Goal: Task Accomplishment & Management: Manage account settings

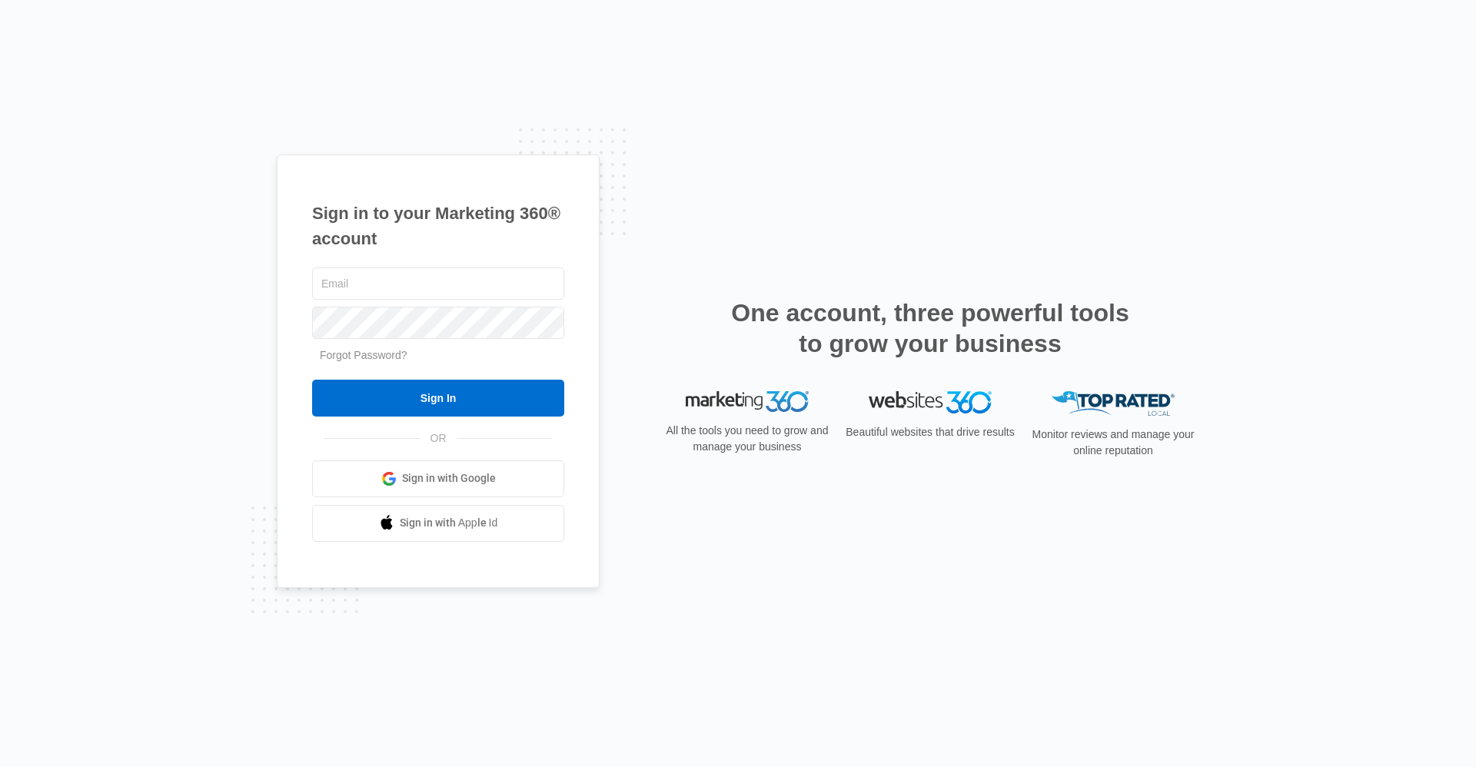
type input "[EMAIL_ADDRESS][DOMAIN_NAME]"
click at [312, 380] on input "Sign In" at bounding box center [438, 398] width 252 height 37
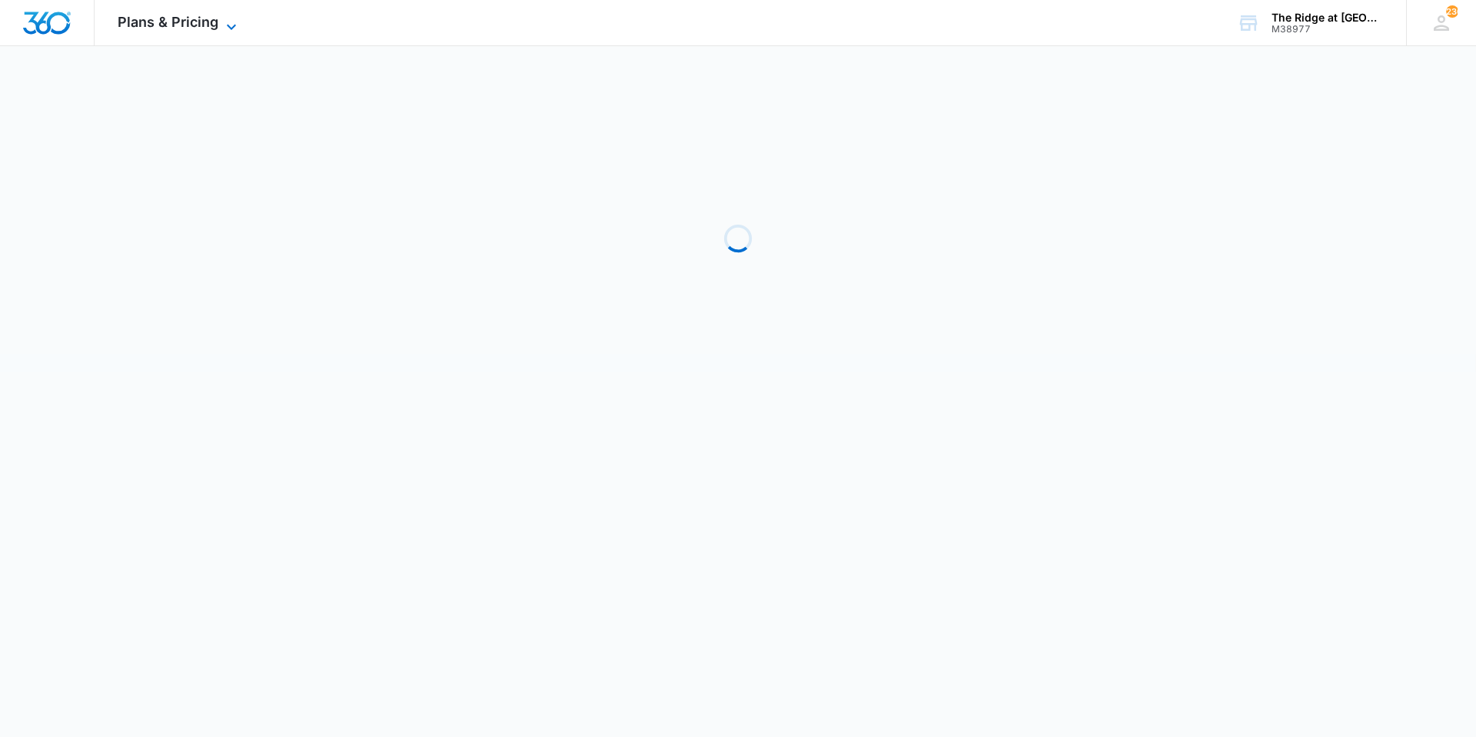
click at [237, 25] on icon at bounding box center [231, 27] width 18 height 18
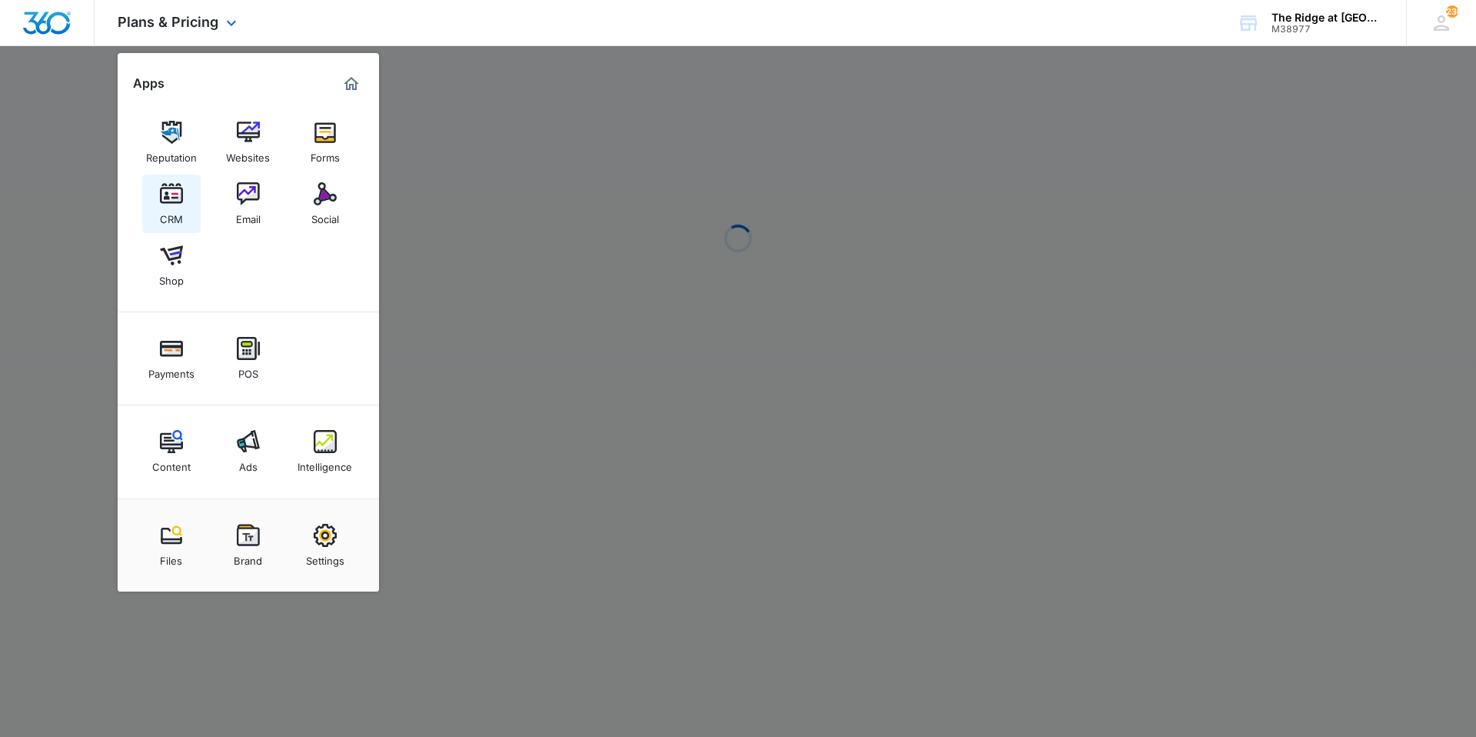
click at [168, 201] on img at bounding box center [171, 193] width 23 height 23
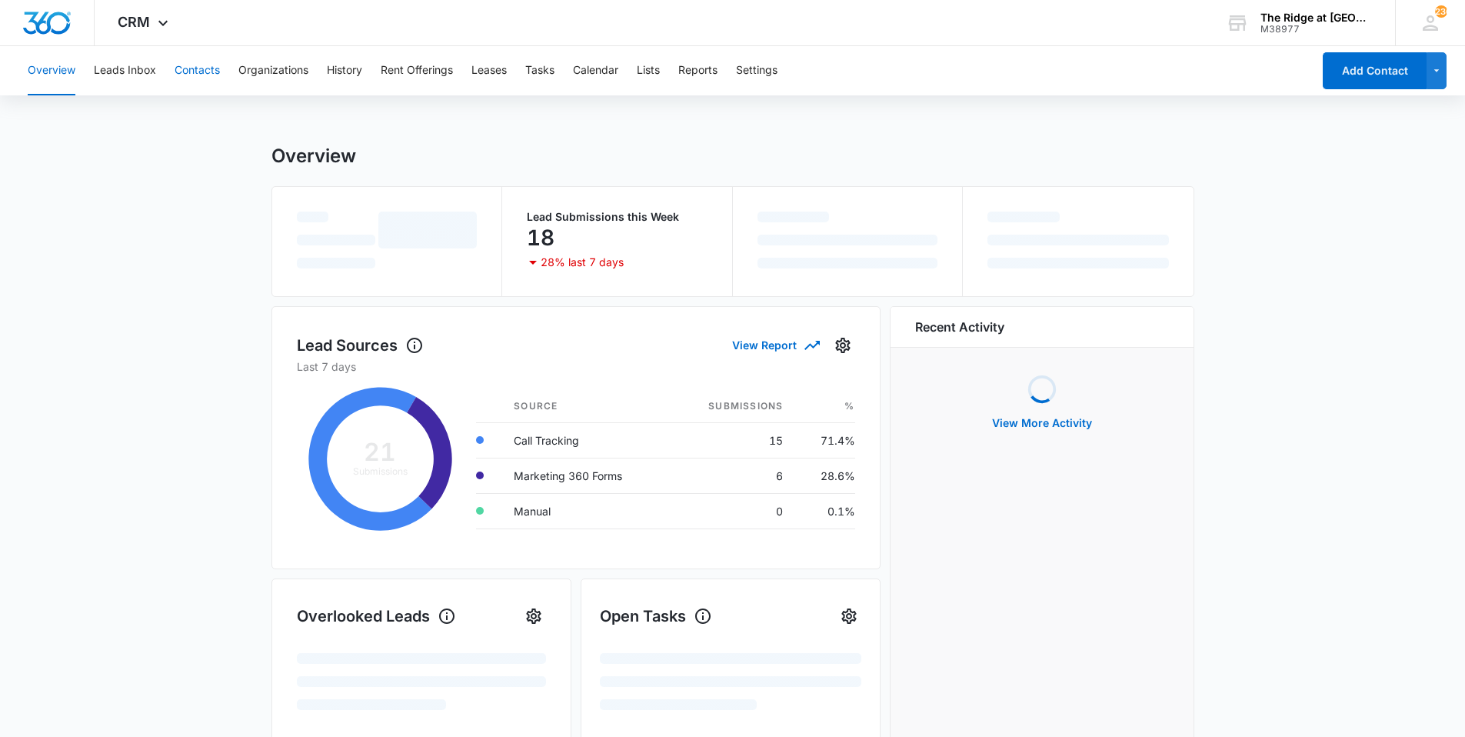
click at [195, 75] on button "Contacts" at bounding box center [197, 70] width 45 height 49
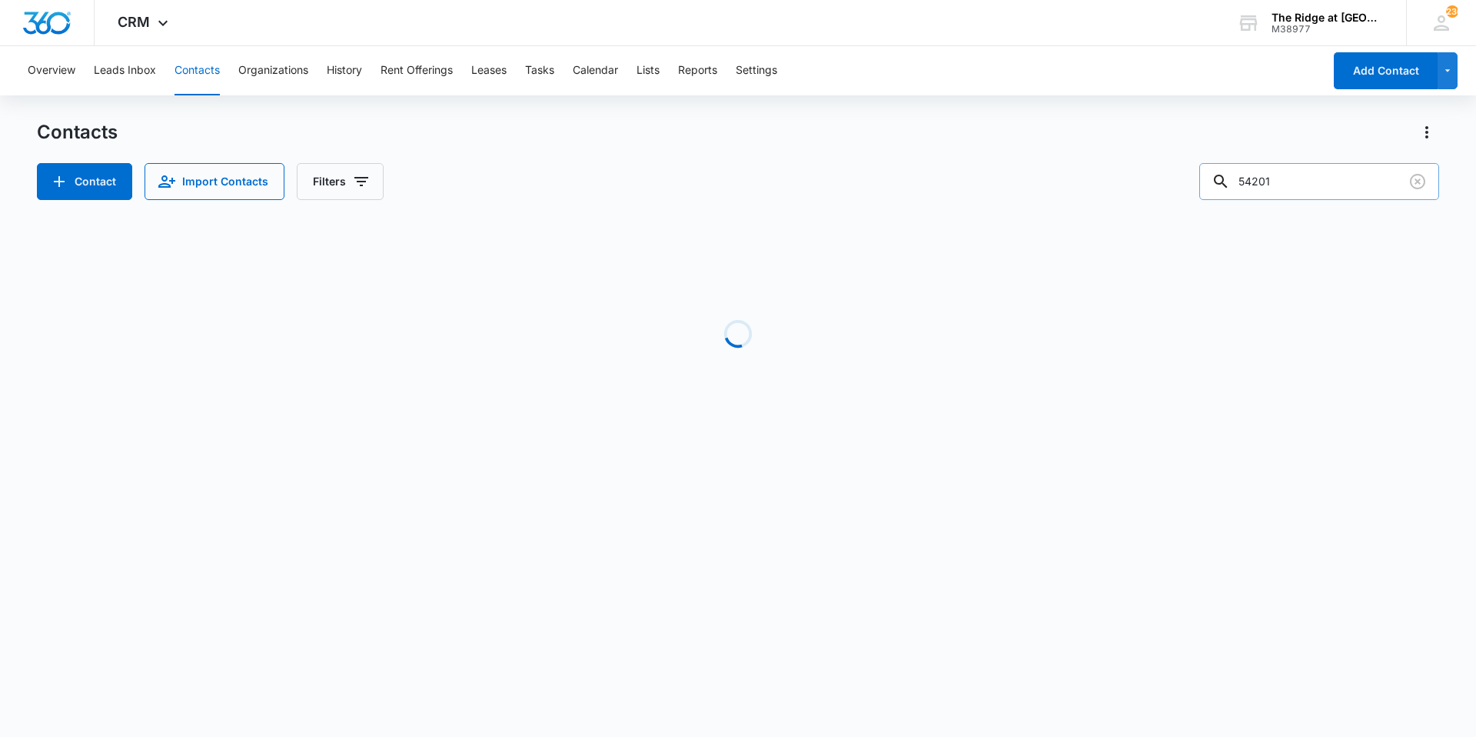
click at [1315, 175] on input "54201" at bounding box center [1320, 181] width 240 height 37
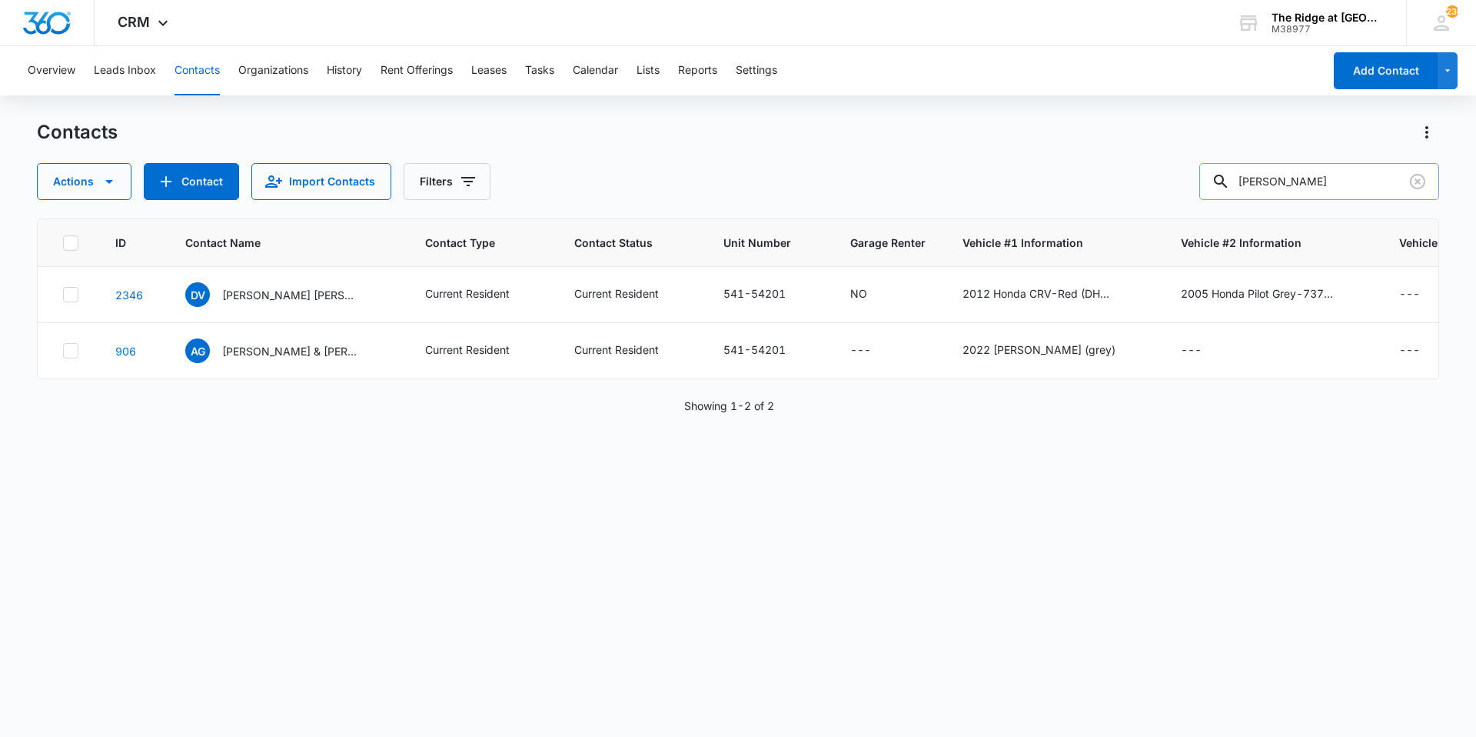
type input "[PERSON_NAME]"
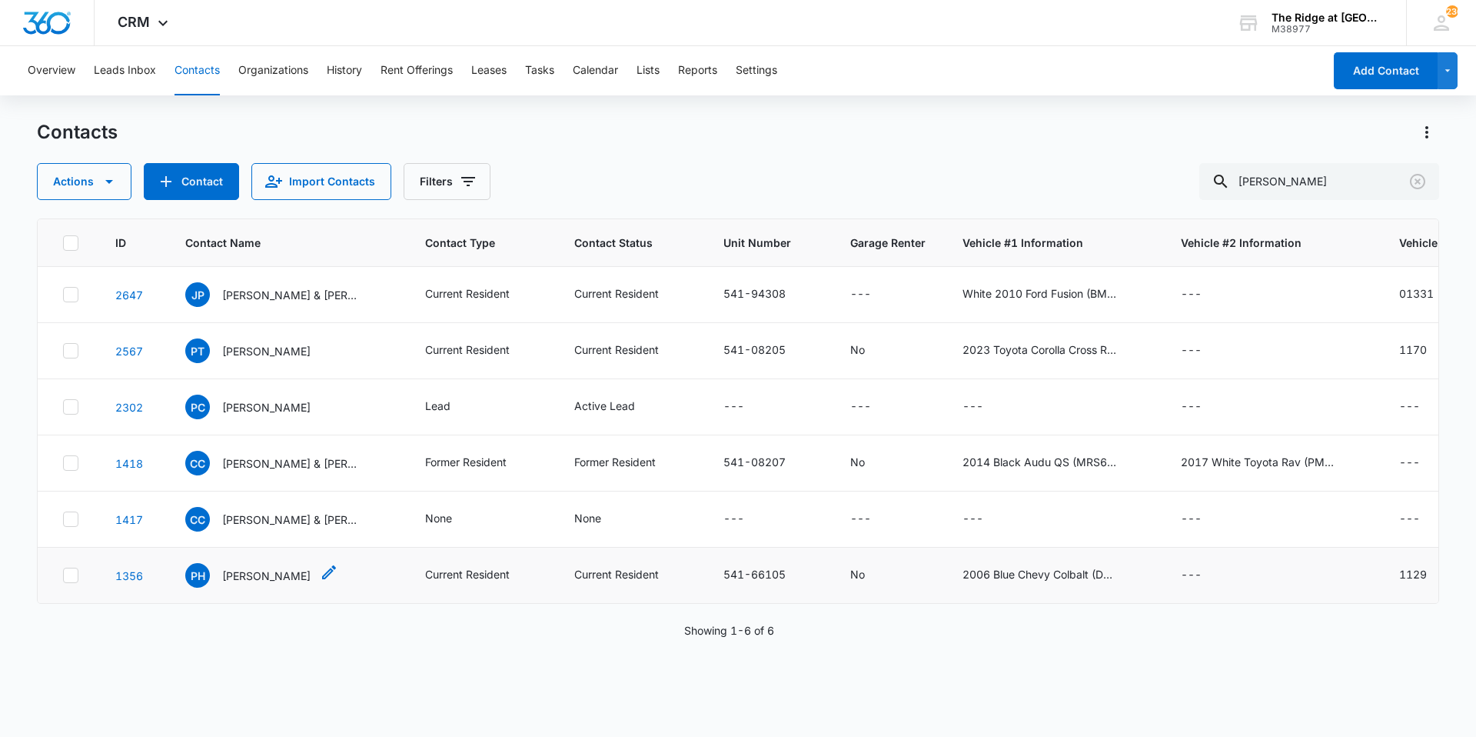
click at [257, 571] on p "[PERSON_NAME]" at bounding box center [266, 575] width 88 height 16
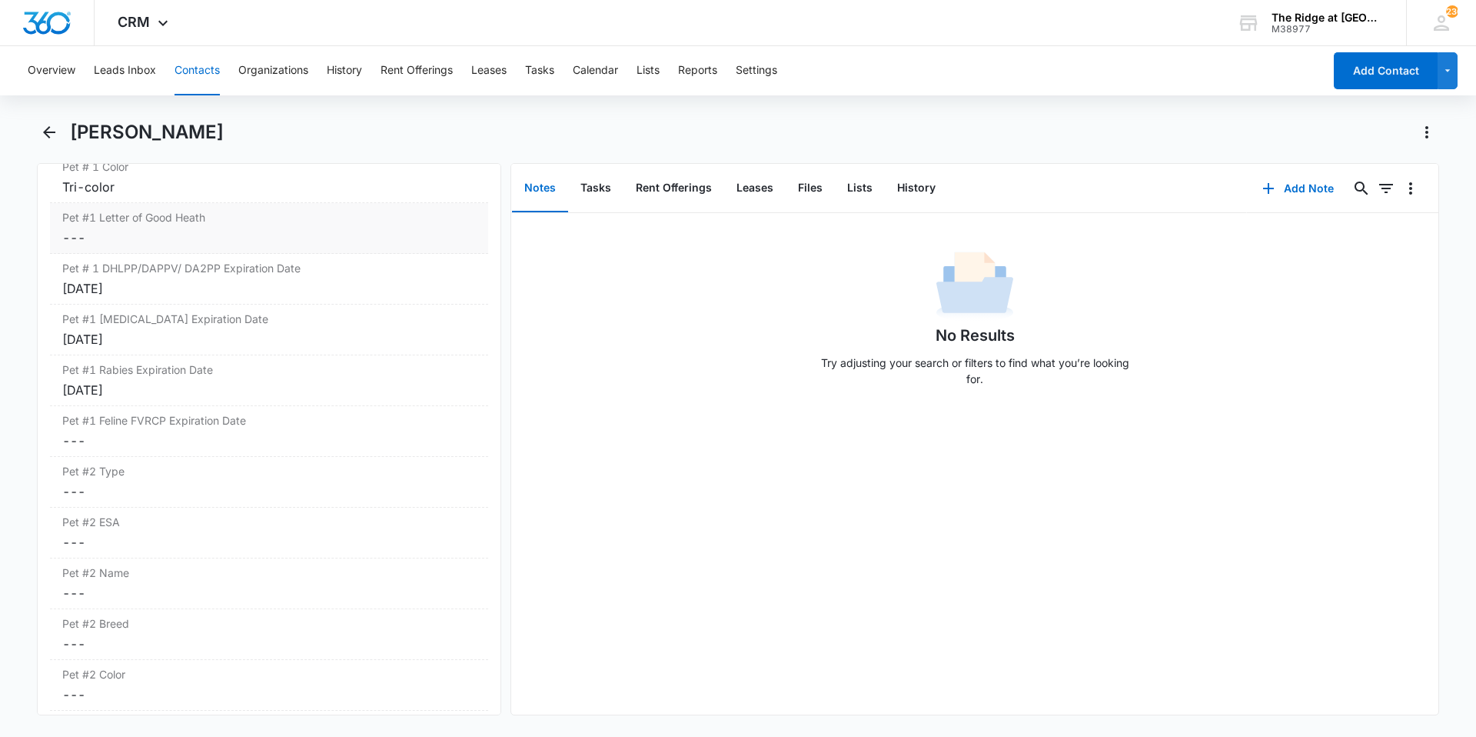
scroll to position [2307, 0]
click at [155, 487] on dd "Cancel Save Changes ---" at bounding box center [269, 485] width 414 height 18
click at [155, 487] on div at bounding box center [251, 498] width 354 height 22
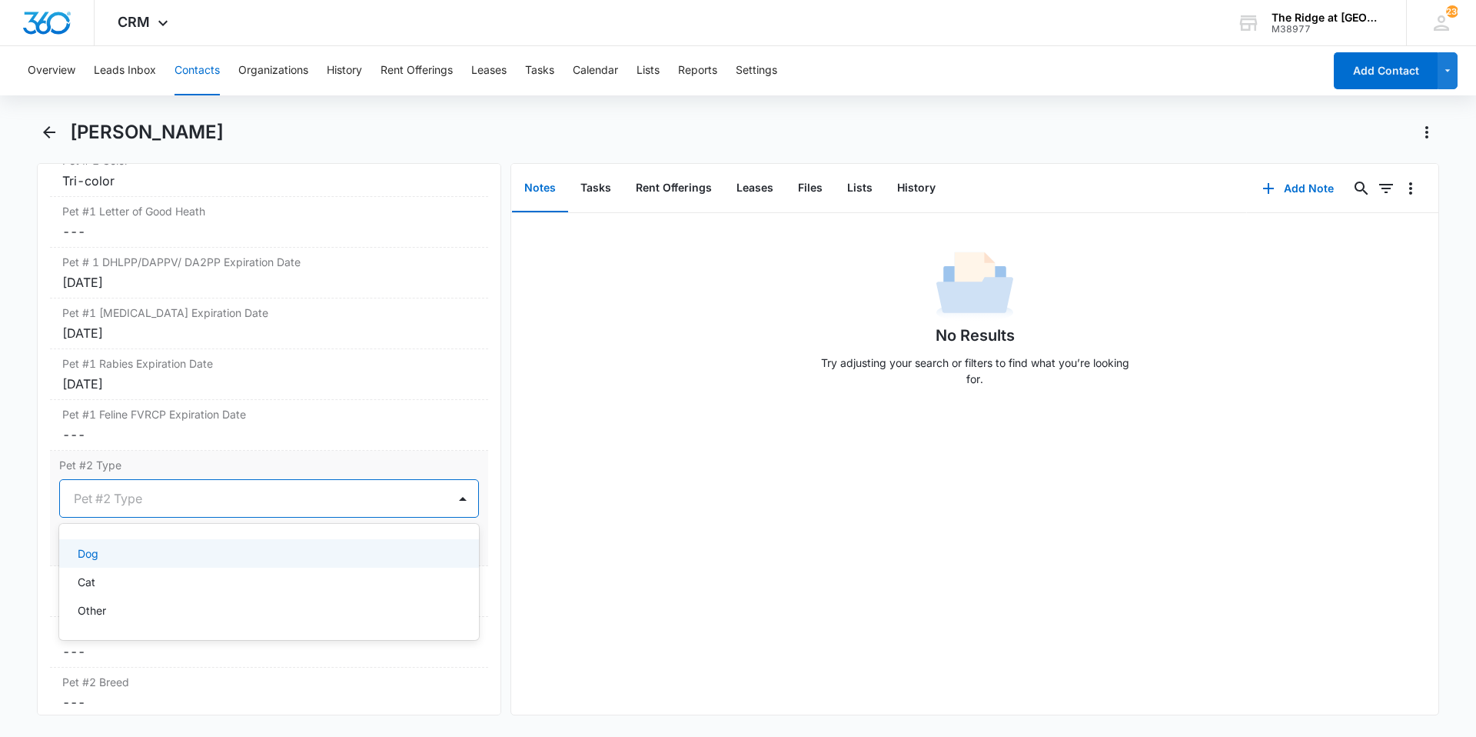
click at [144, 561] on div "Dog" at bounding box center [268, 553] width 380 height 16
click at [428, 544] on button "Save Changes" at bounding box center [435, 544] width 88 height 29
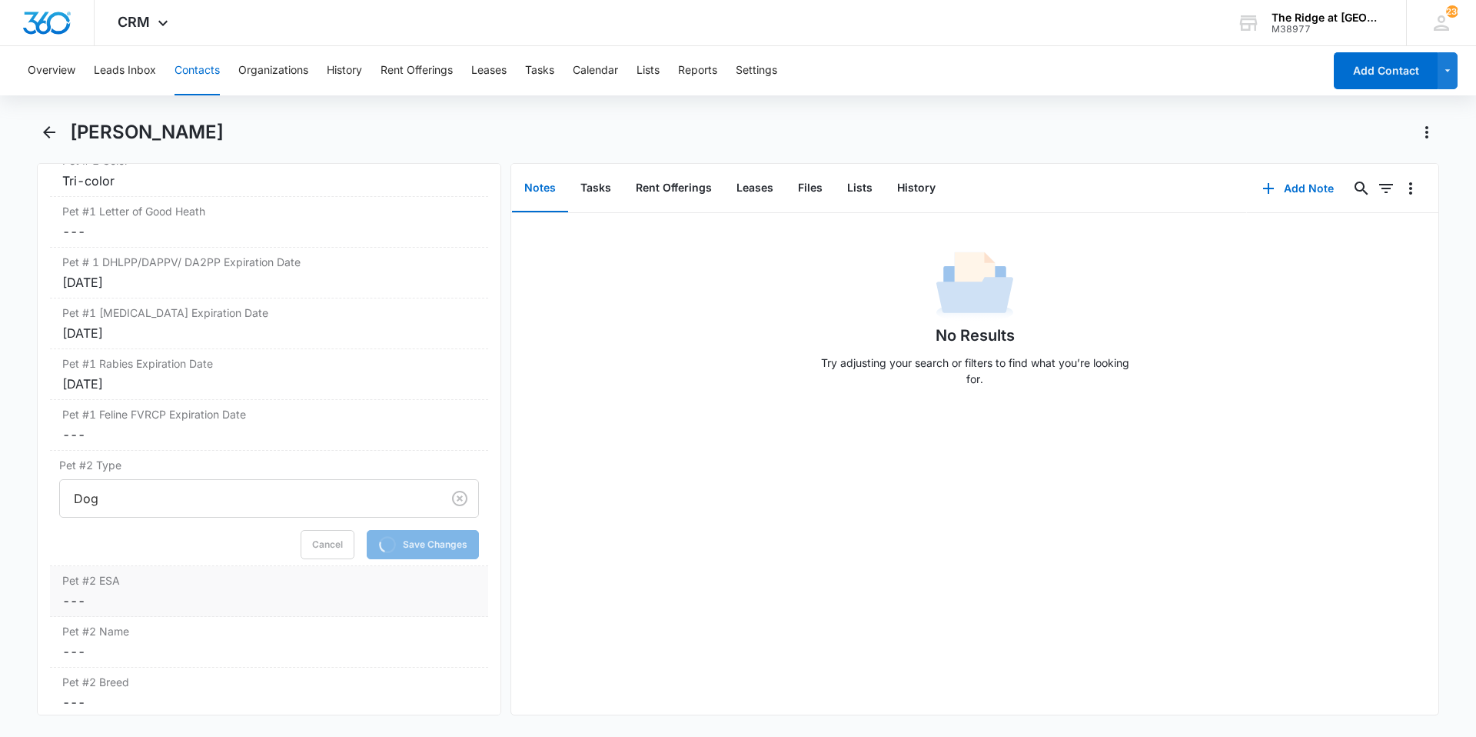
click at [337, 607] on dd "Cancel Save Changes ---" at bounding box center [269, 600] width 414 height 18
click at [145, 613] on label "Yes" at bounding box center [269, 612] width 420 height 16
click at [60, 612] on input "Yes" at bounding box center [59, 611] width 1 height 1
checkbox input "true"
click at [441, 674] on button "Save Changes" at bounding box center [435, 681] width 88 height 29
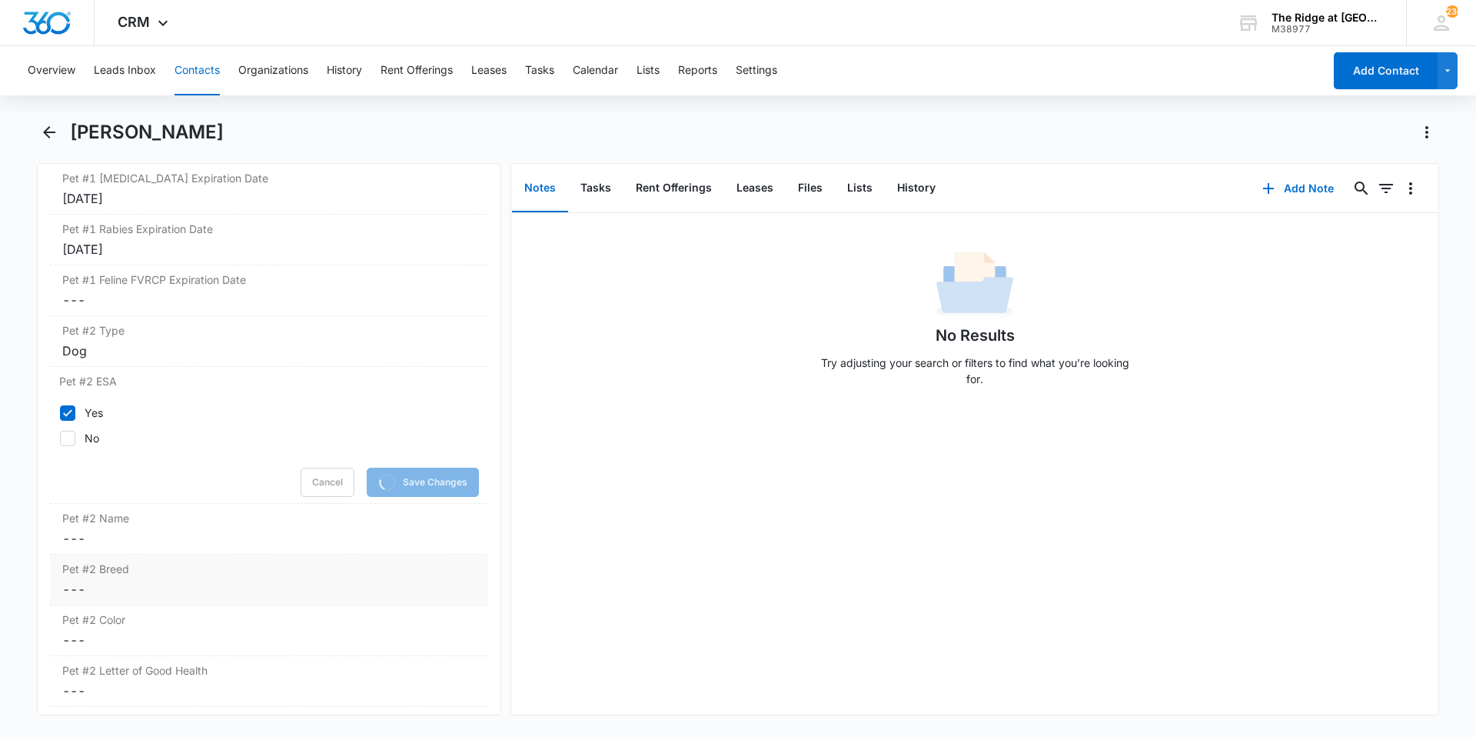
scroll to position [2461, 0]
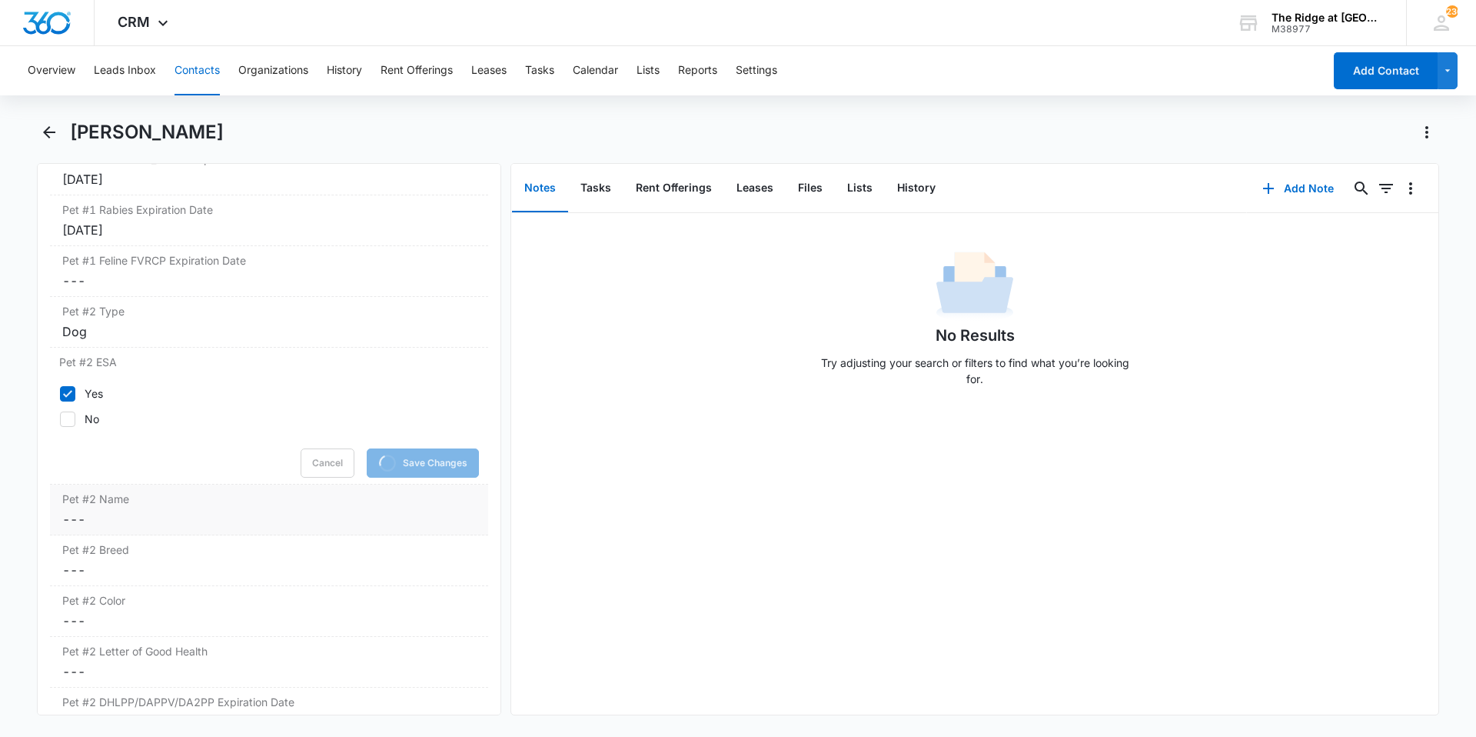
click at [185, 524] on dd "Cancel Save Changes ---" at bounding box center [269, 519] width 414 height 18
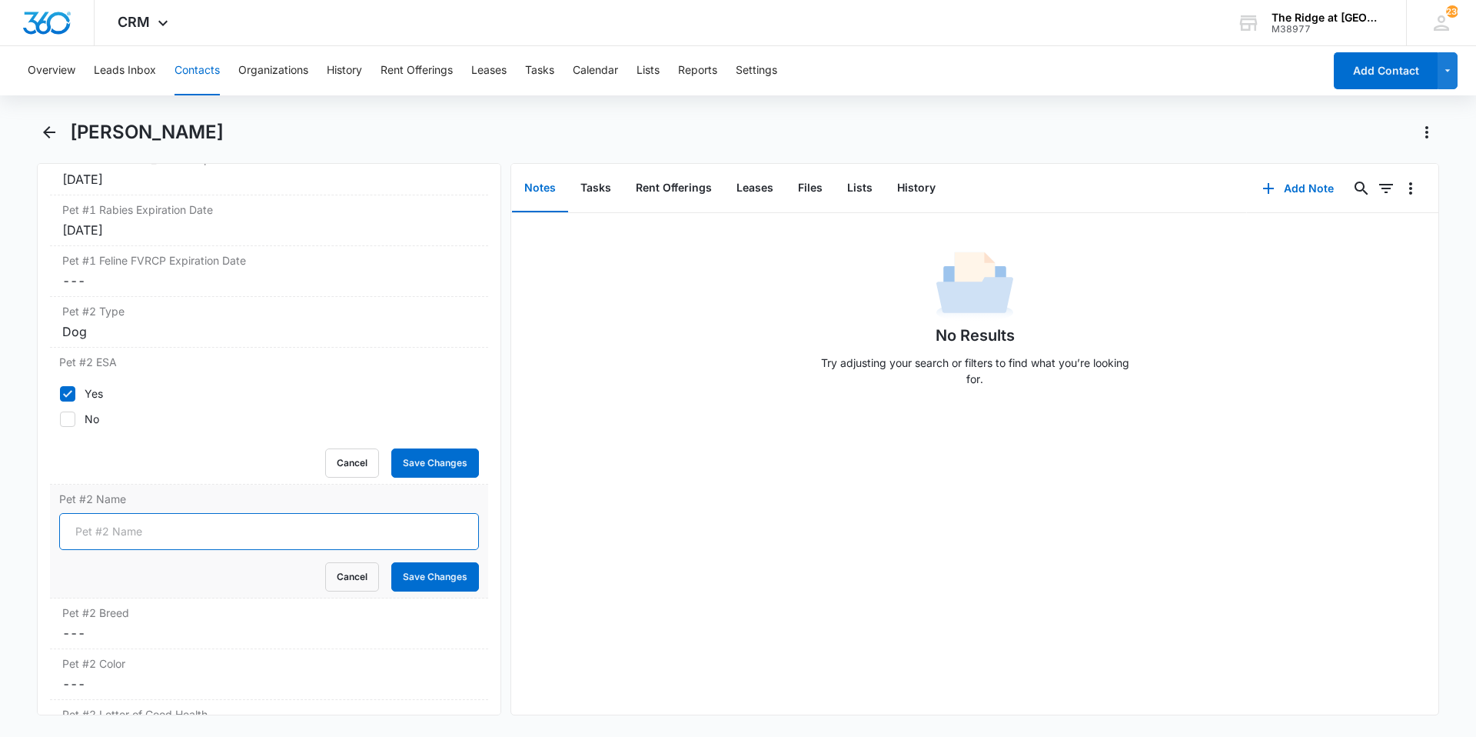
click at [128, 533] on input "Pet #2 Name" at bounding box center [269, 531] width 420 height 37
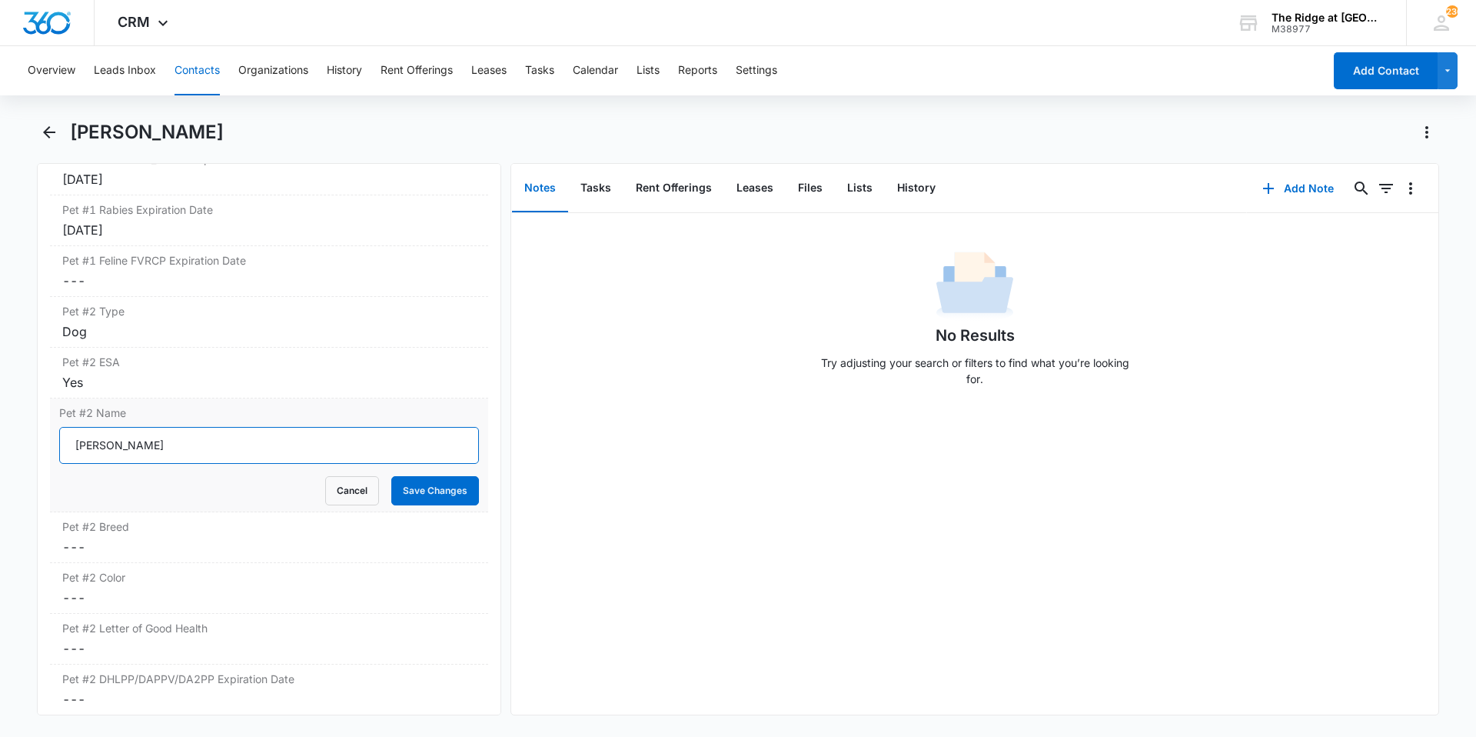
type input "[PERSON_NAME]"
click at [391, 476] on button "Save Changes" at bounding box center [435, 490] width 88 height 29
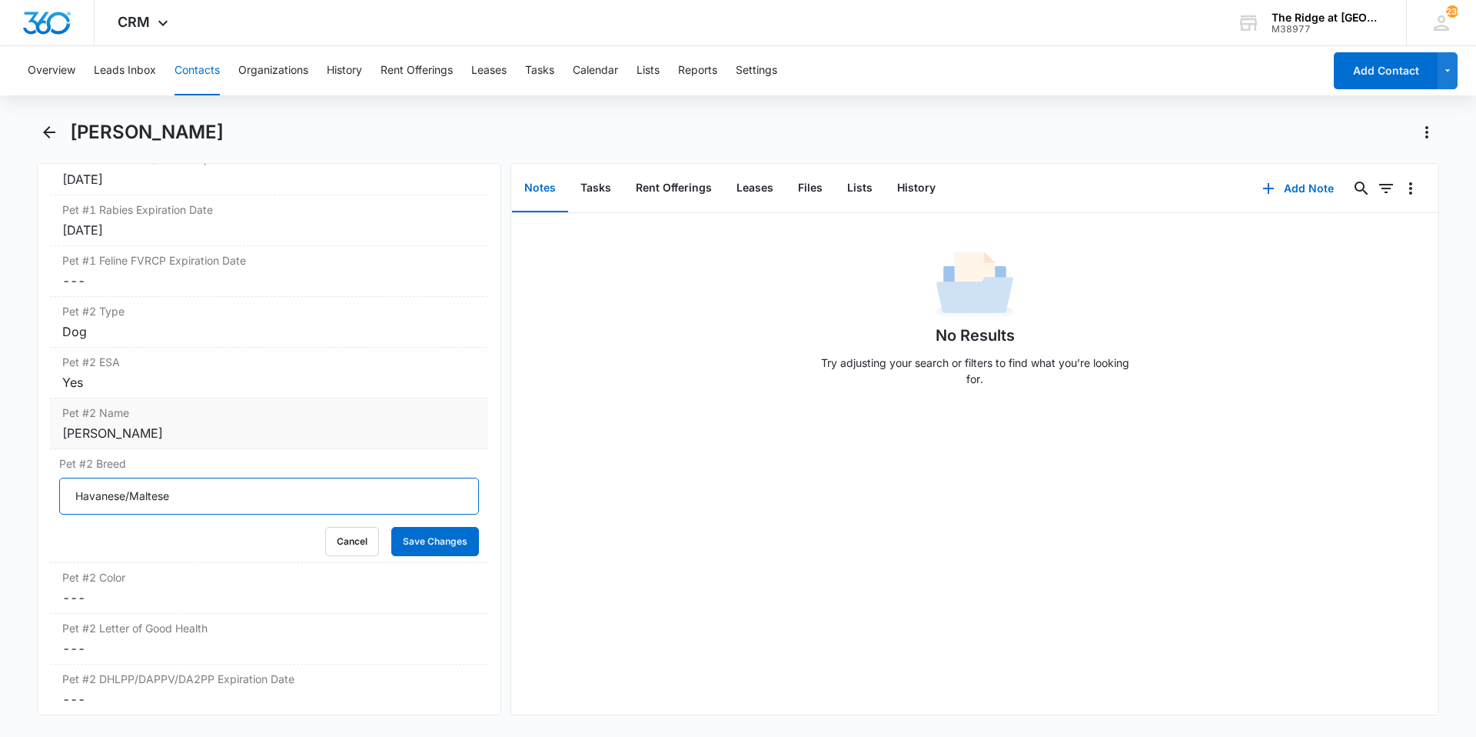
type input "Havanese/Maltese"
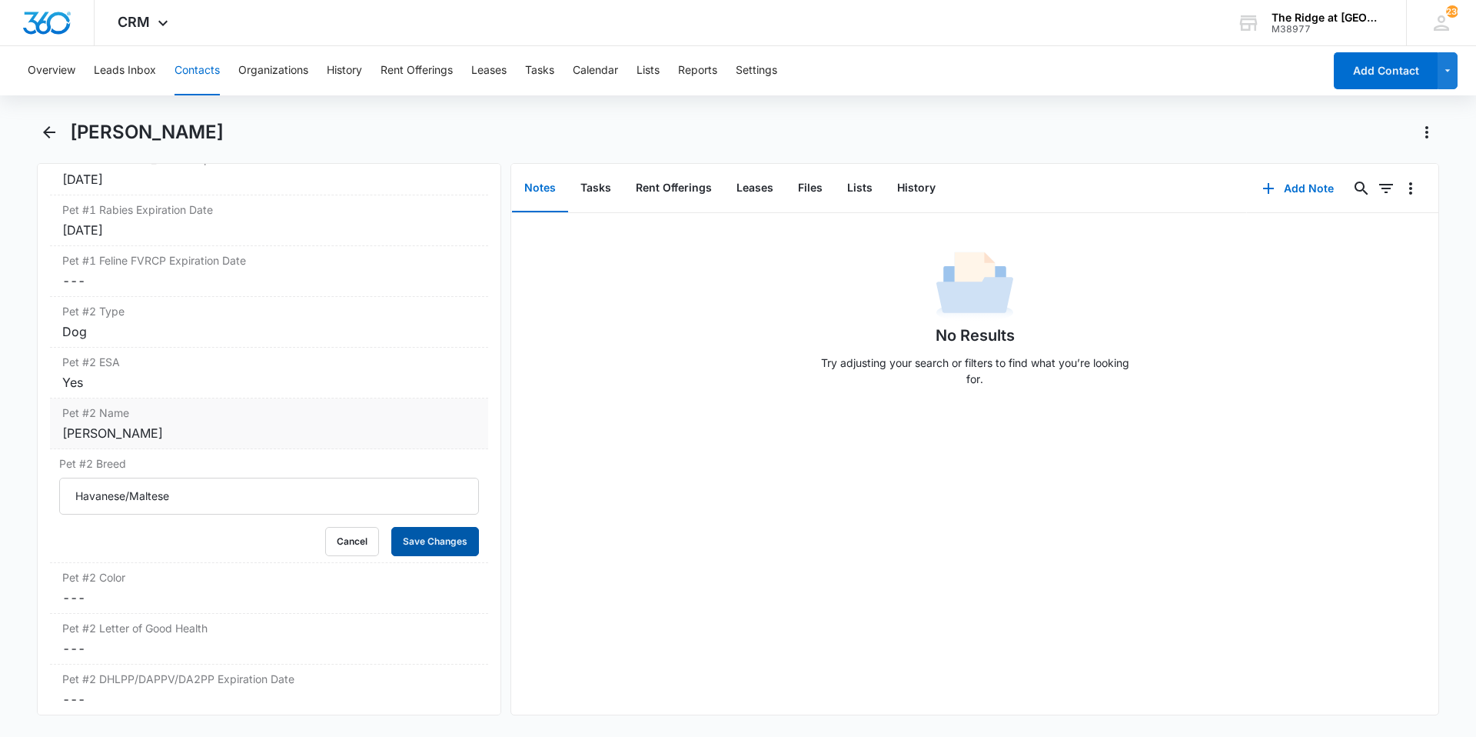
click at [391, 527] on button "Save Changes" at bounding box center [435, 541] width 88 height 29
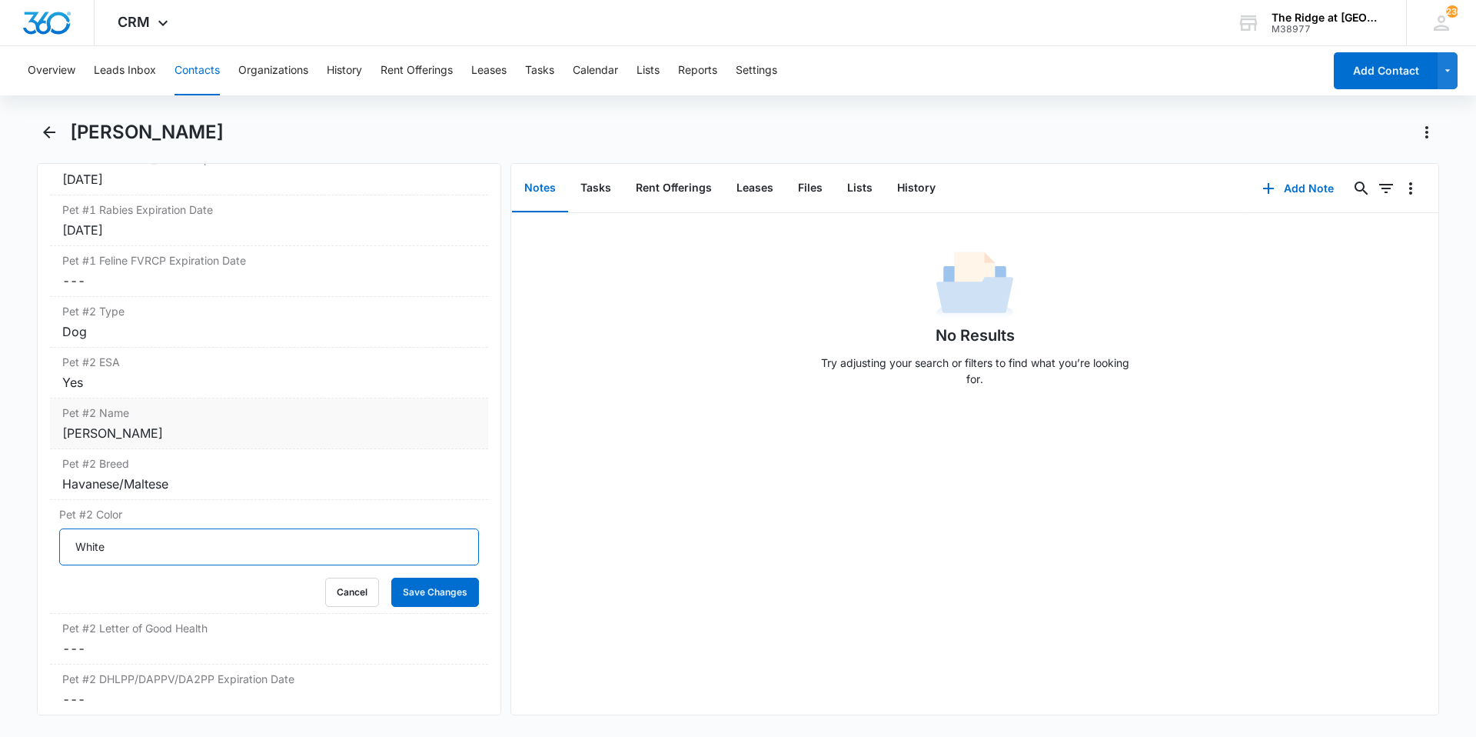
type input "White"
click at [391, 577] on button "Save Changes" at bounding box center [435, 591] width 88 height 29
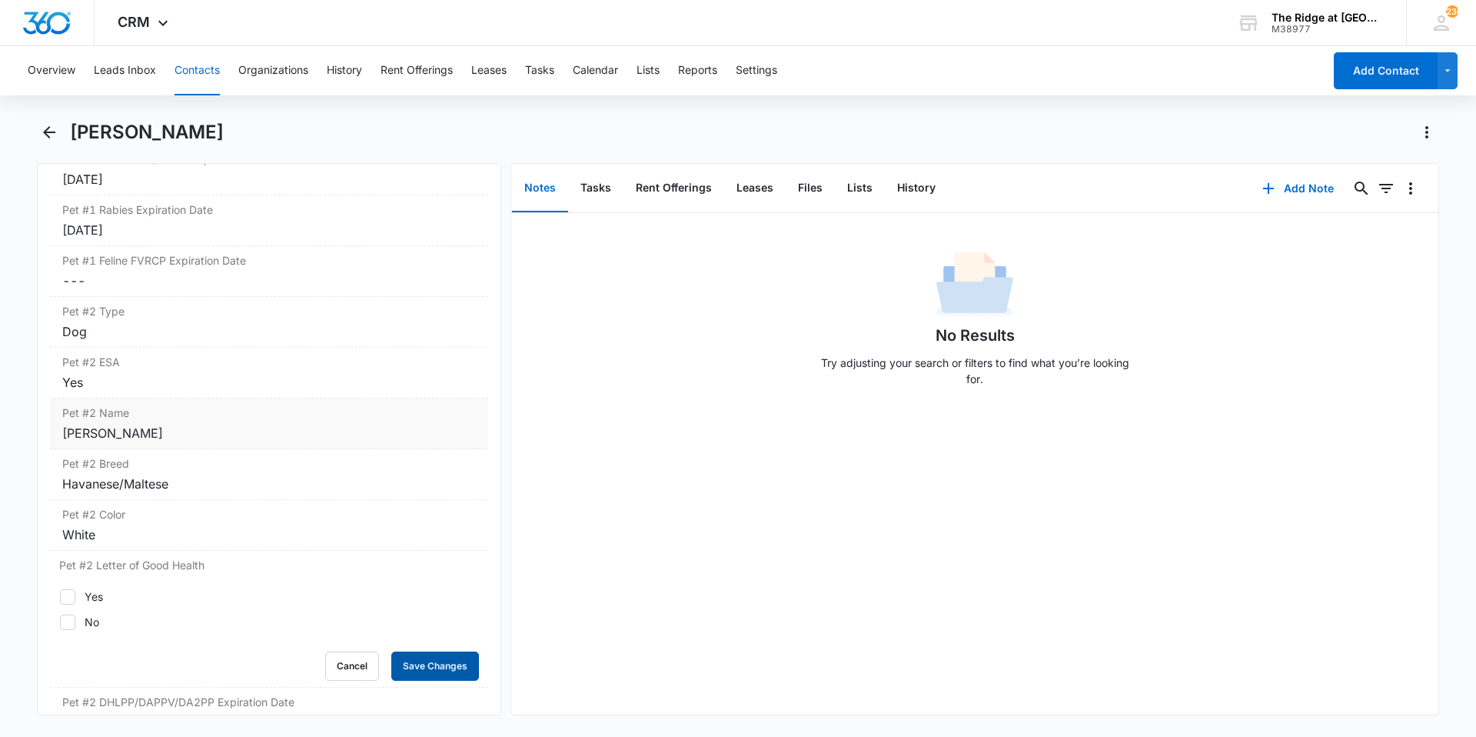
click at [391, 651] on button "Save Changes" at bounding box center [435, 665] width 88 height 29
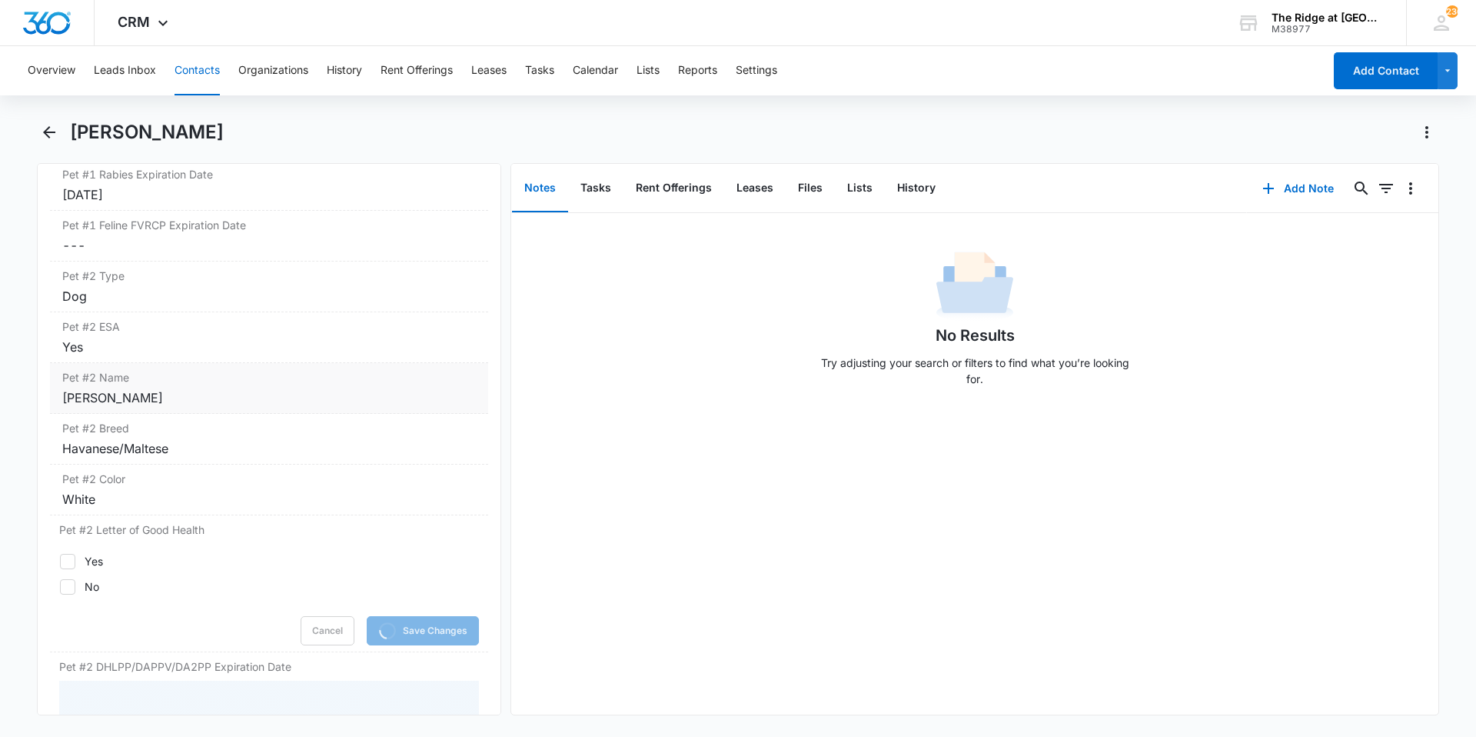
scroll to position [2825, 0]
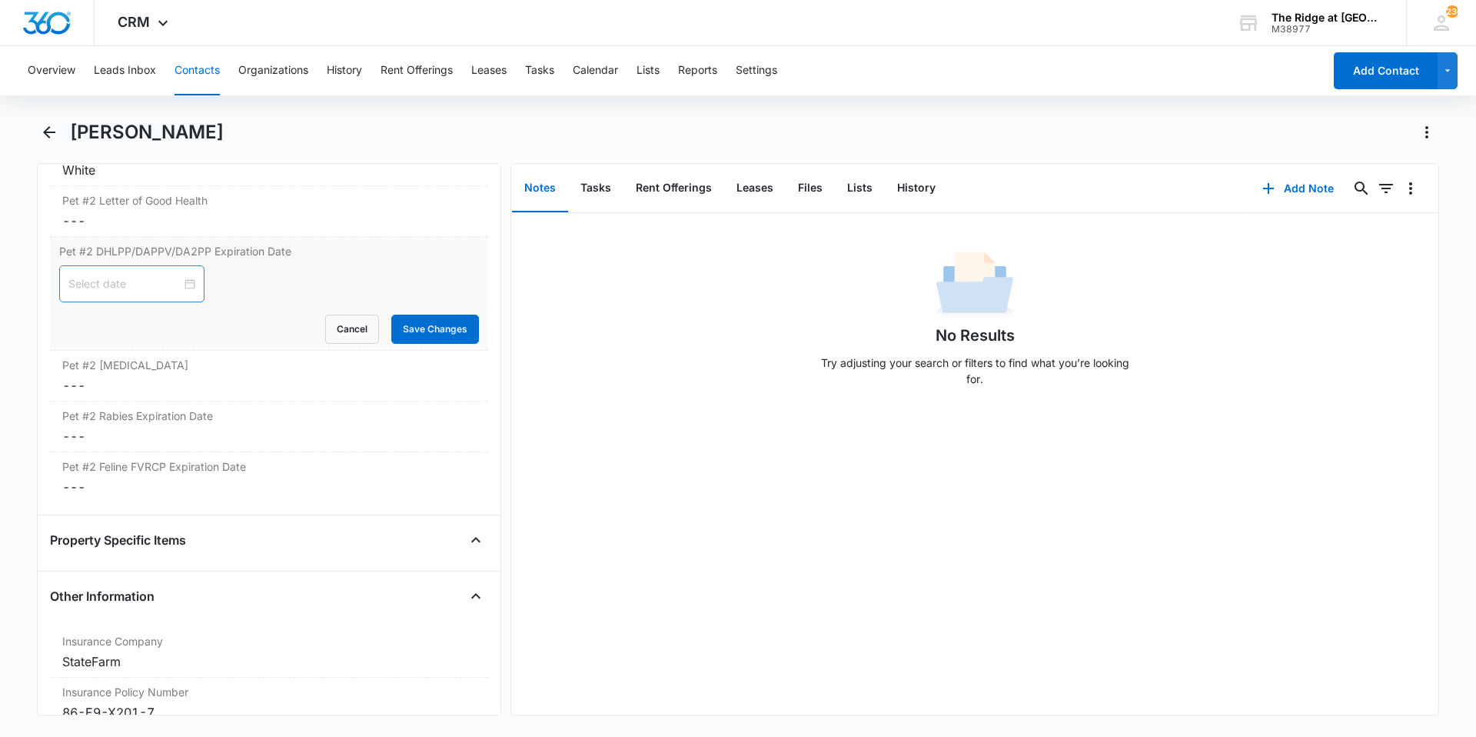
click at [178, 284] on div at bounding box center [131, 283] width 127 height 17
type input "[DATE]"
click at [256, 323] on span "button" at bounding box center [260, 322] width 8 height 8
type input "[DATE]"
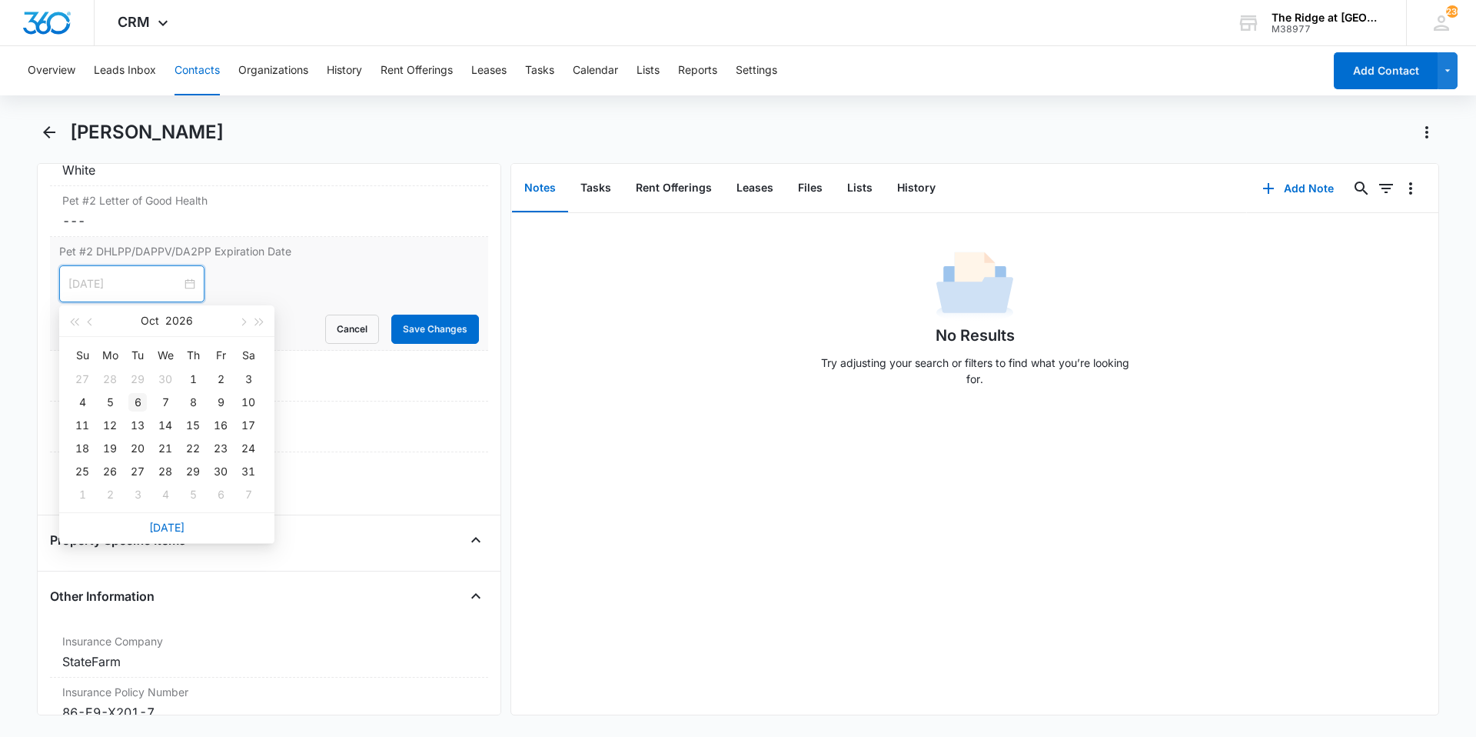
type input "[DATE]"
click at [133, 406] on div "6" at bounding box center [137, 402] width 18 height 18
click at [391, 332] on button "Save Changes" at bounding box center [435, 328] width 88 height 29
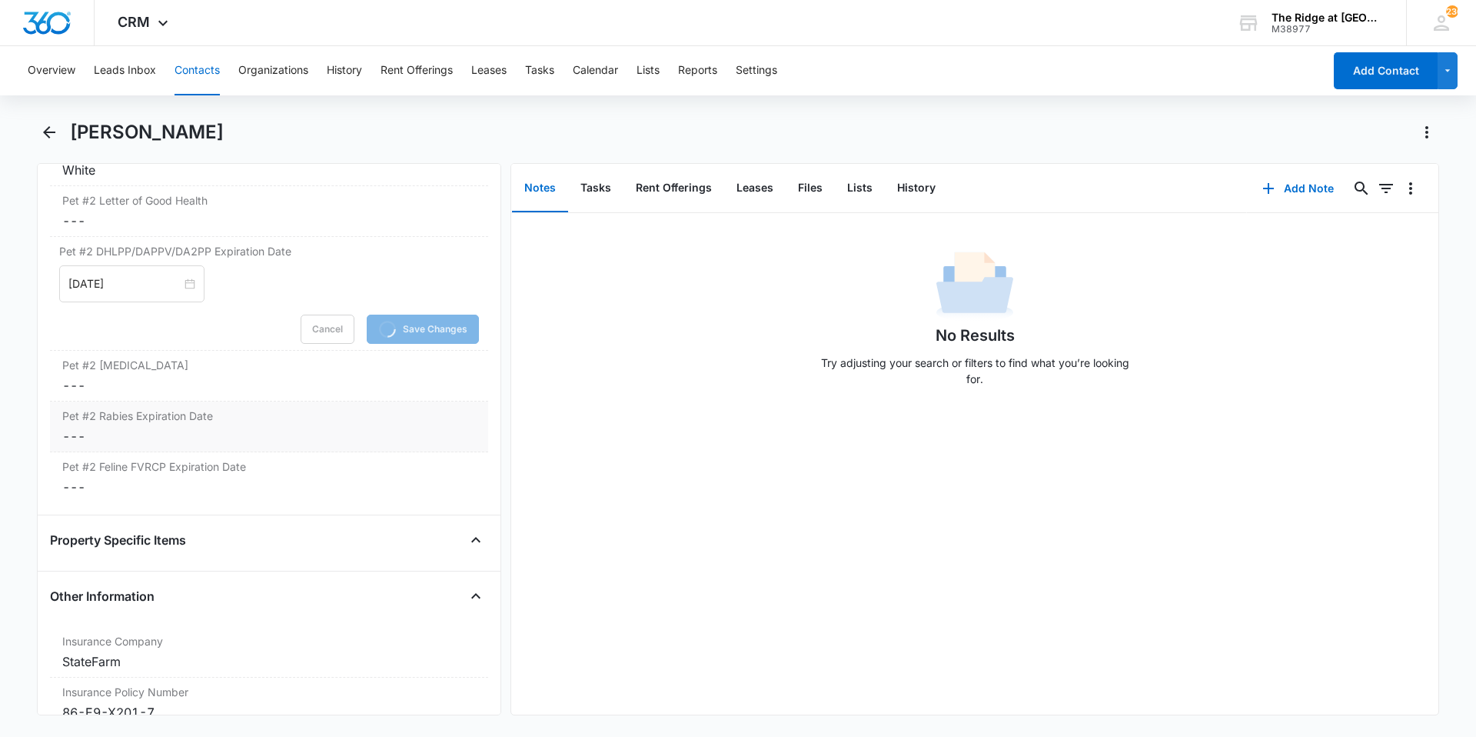
click at [180, 432] on dd "Cancel Save Changes ---" at bounding box center [269, 436] width 414 height 18
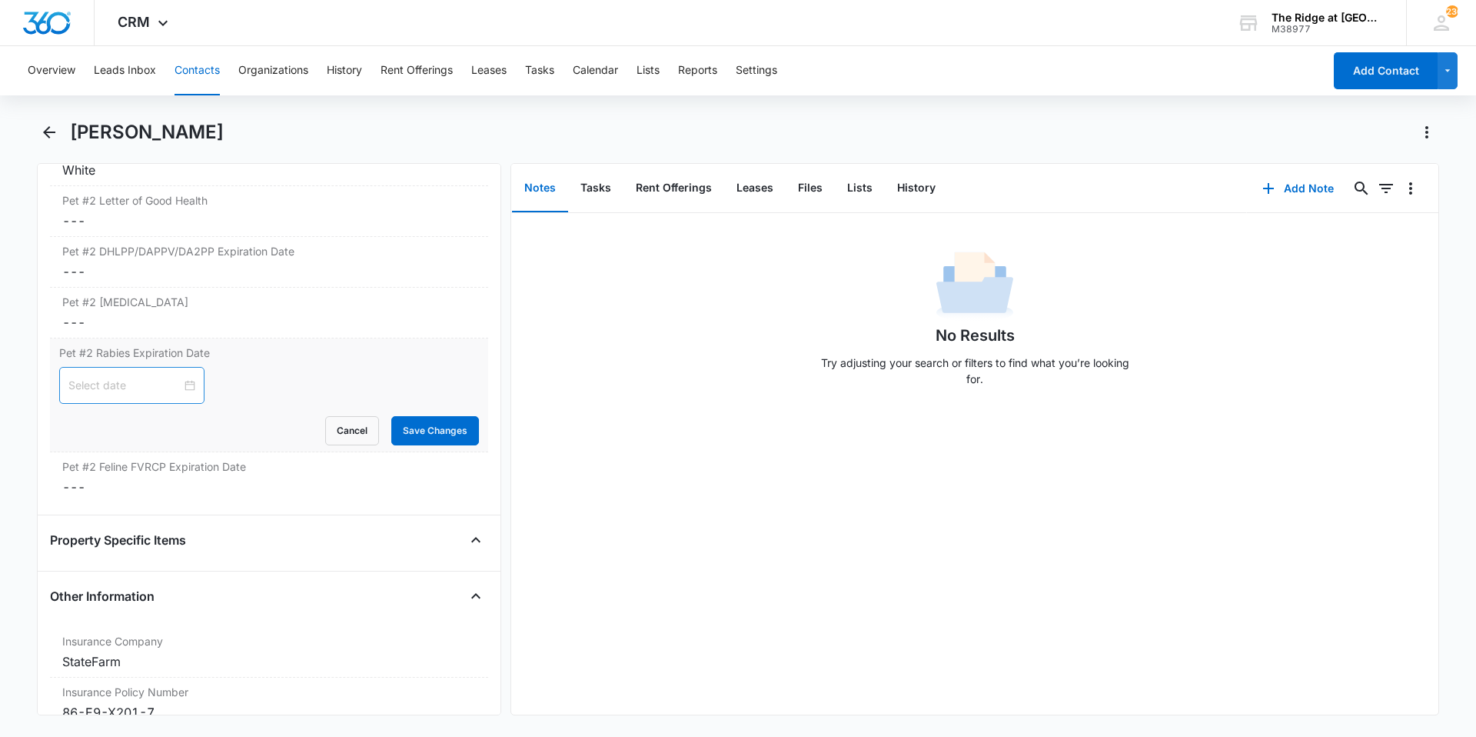
click at [178, 388] on div at bounding box center [131, 385] width 127 height 17
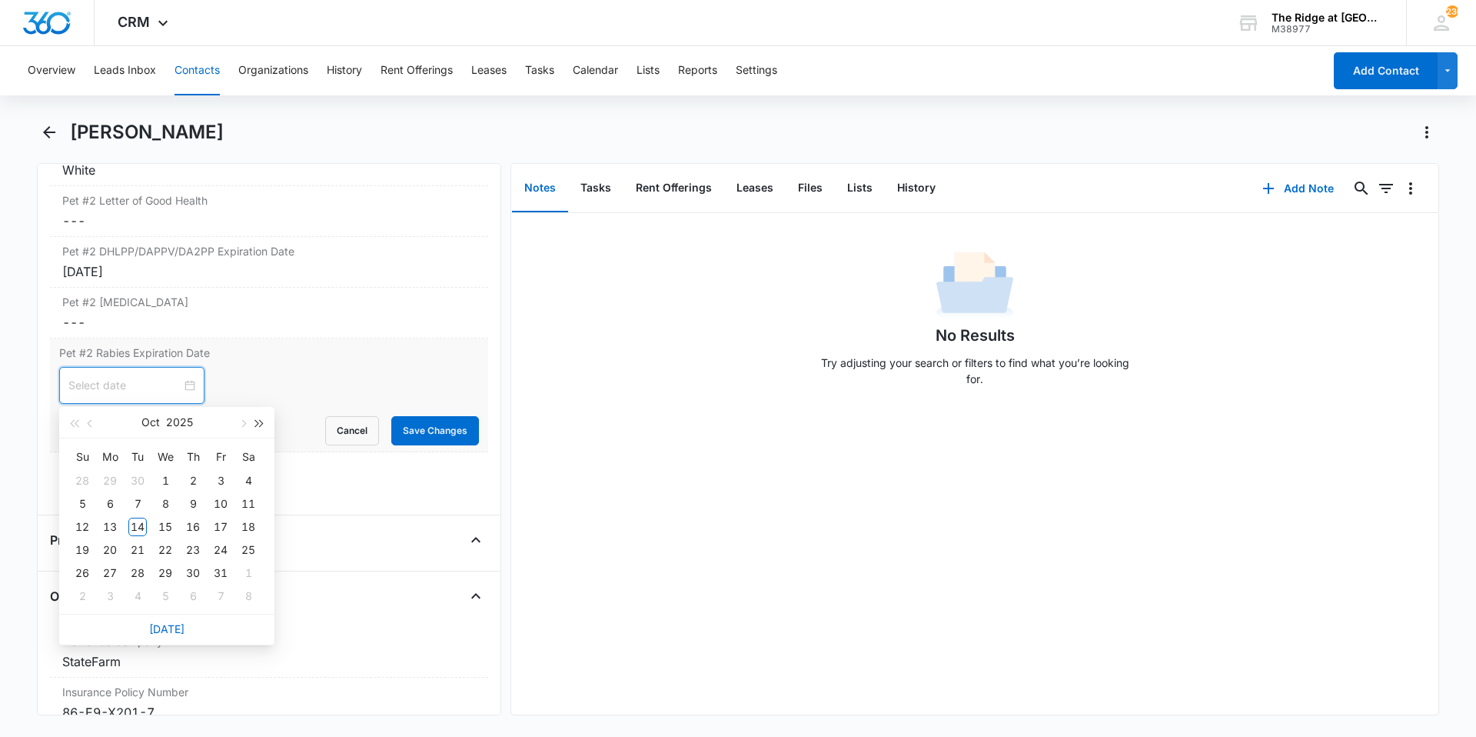
click at [259, 431] on button "button" at bounding box center [259, 422] width 17 height 31
type input "[DATE]"
click at [139, 501] on div "6" at bounding box center [137, 503] width 18 height 18
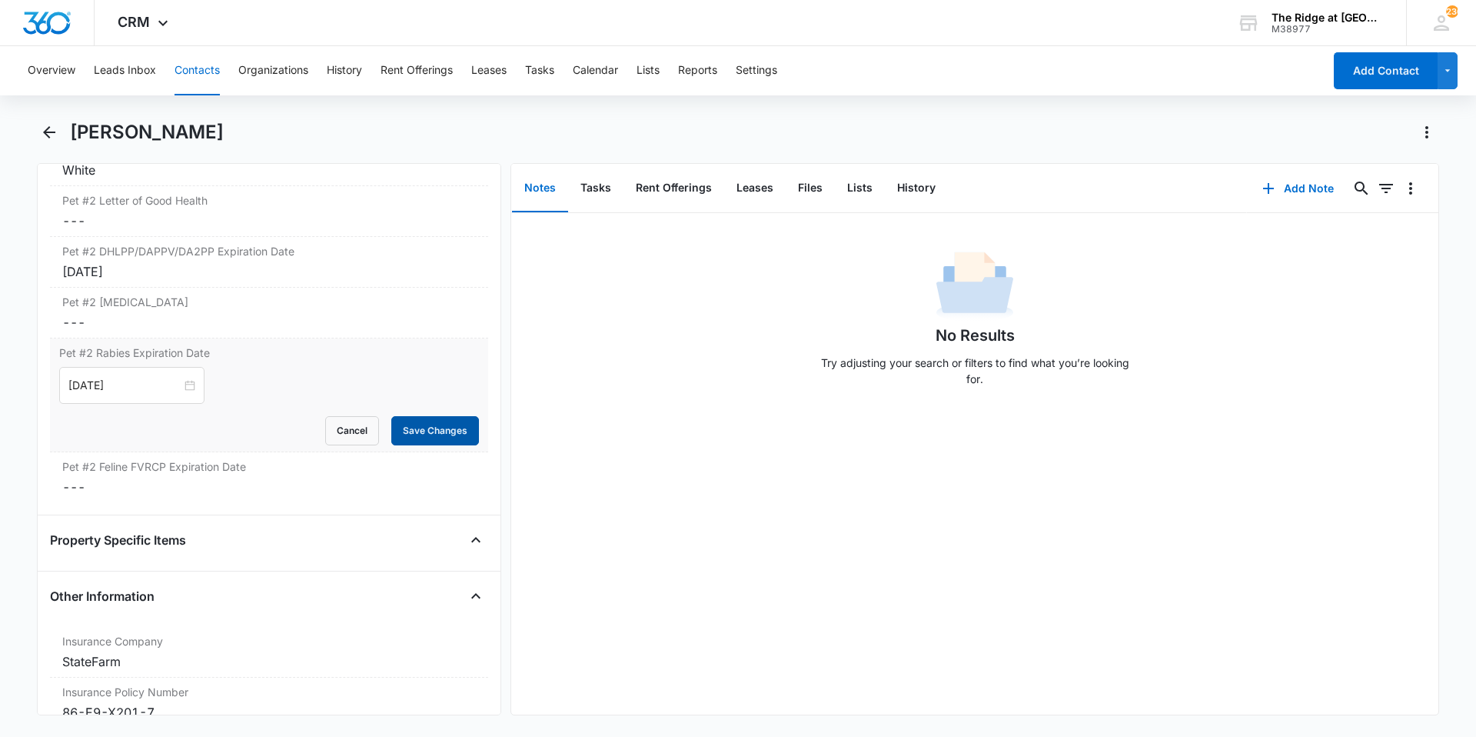
click at [420, 435] on button "Save Changes" at bounding box center [435, 430] width 88 height 29
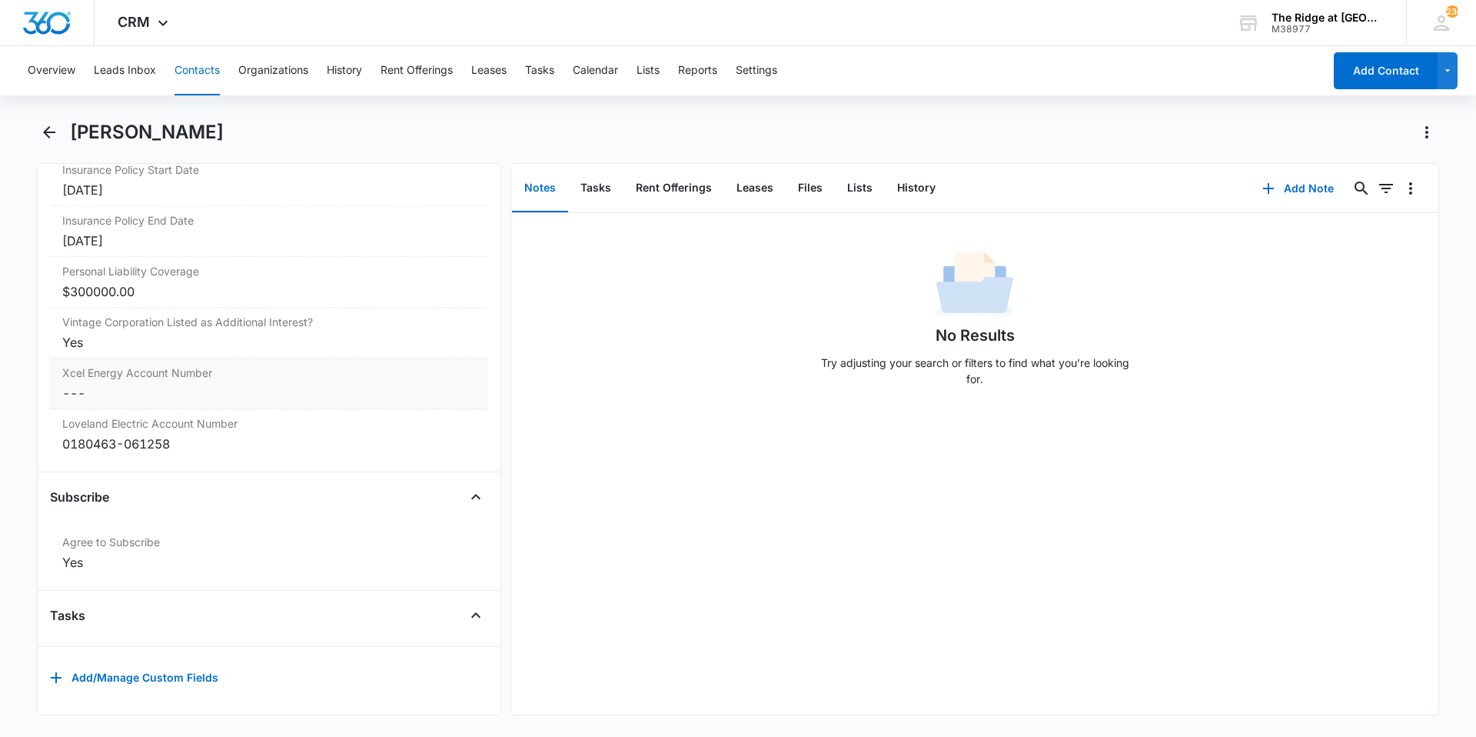
scroll to position [3346, 0]
click at [814, 197] on button "Files" at bounding box center [810, 189] width 49 height 48
